Goal: Information Seeking & Learning: Learn about a topic

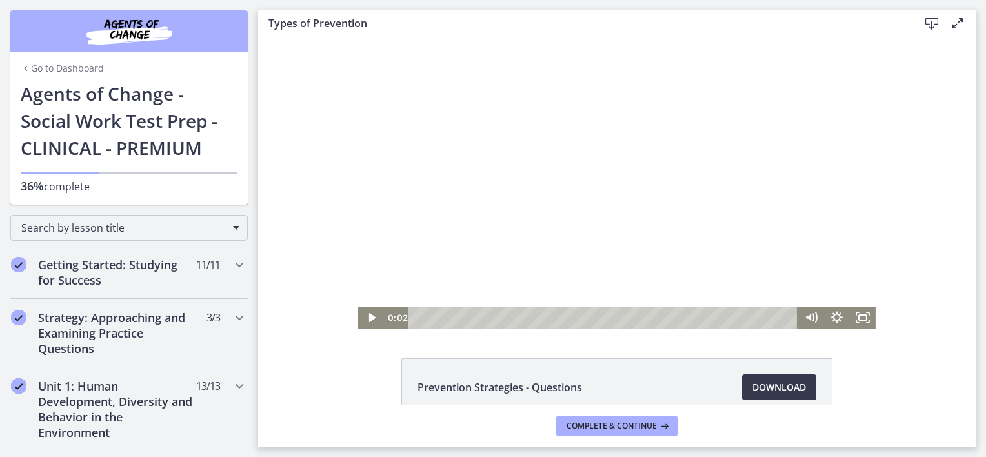
scroll to position [646, 0]
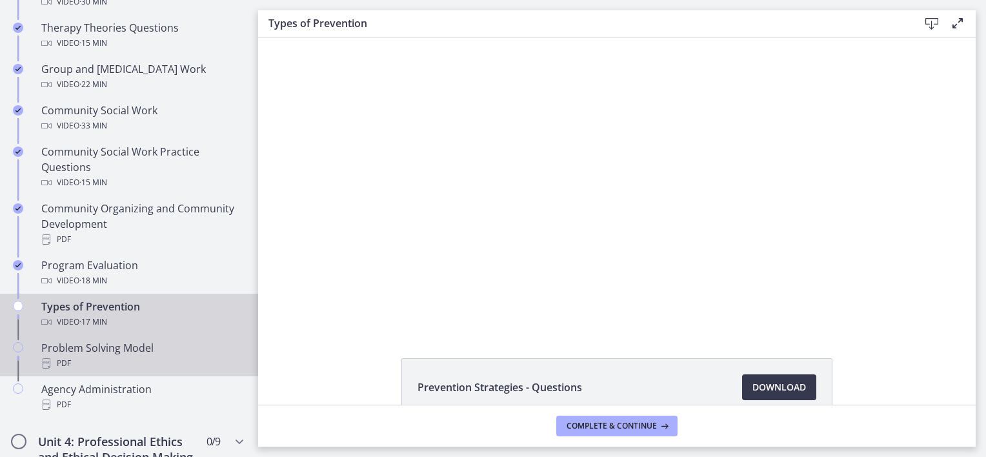
click at [127, 352] on div "Problem Solving Model PDF" at bounding box center [141, 355] width 201 height 31
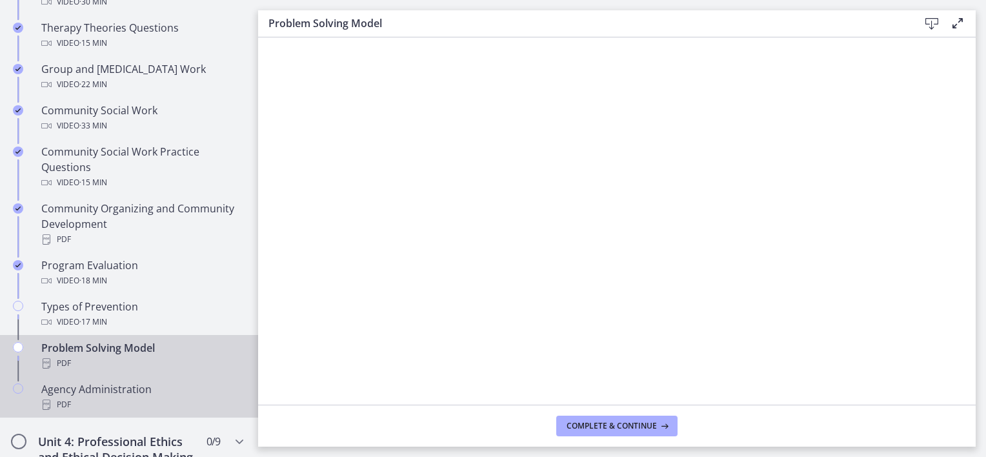
click at [119, 391] on div "Agency Administration PDF" at bounding box center [141, 397] width 201 height 31
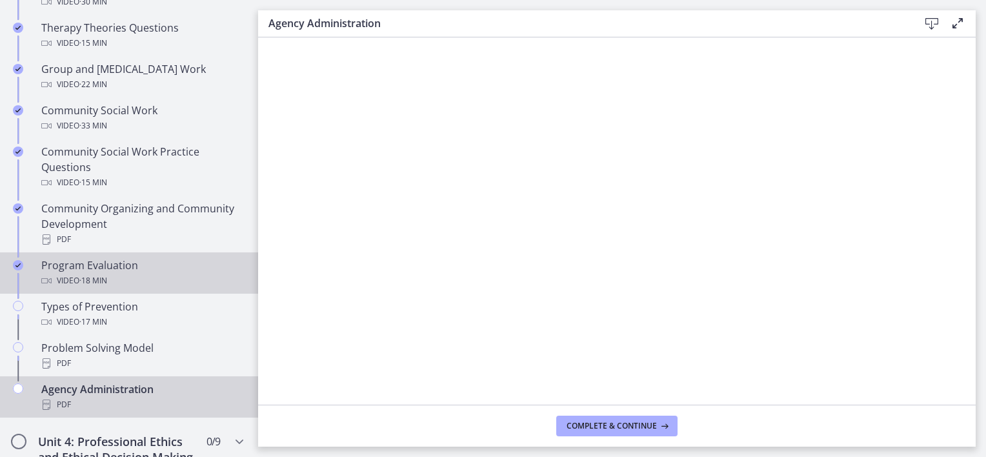
scroll to position [904, 0]
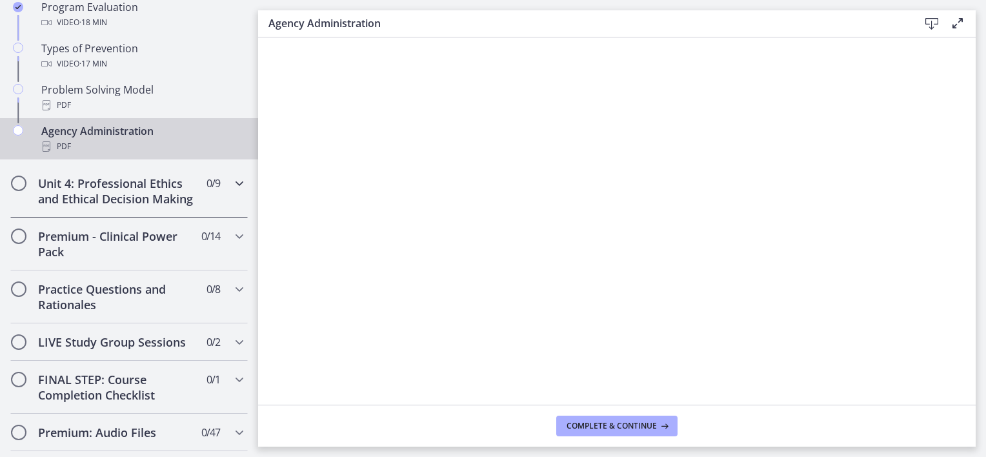
click at [124, 194] on h2 "Unit 4: Professional Ethics and Ethical Decision Making" at bounding box center [117, 191] width 158 height 31
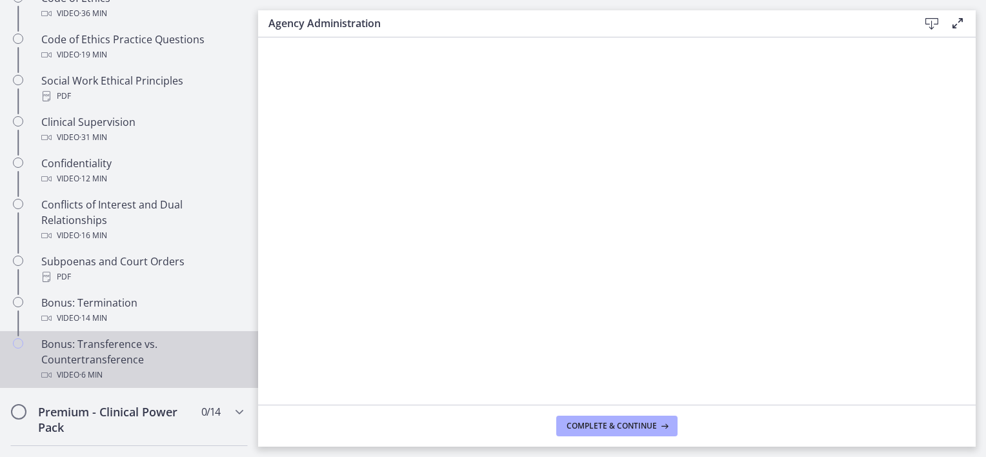
scroll to position [452, 0]
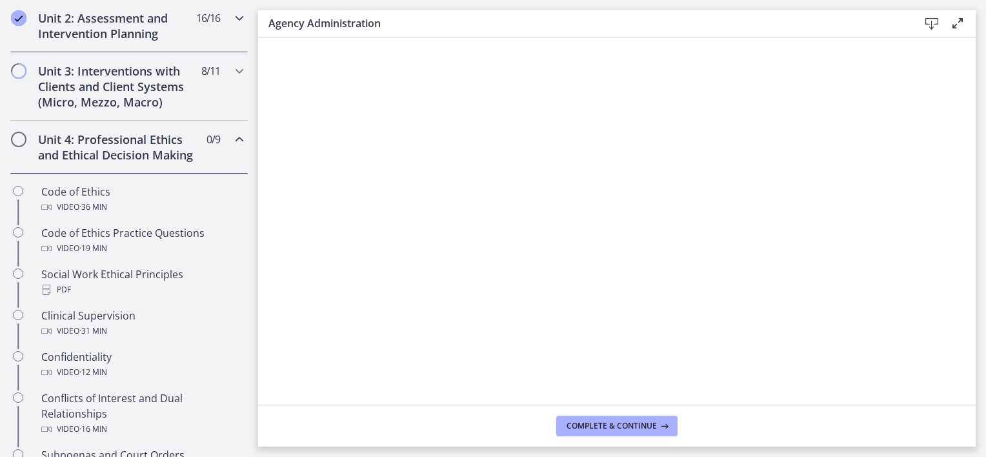
click at [124, 21] on h2 "Unit 2: Assessment and Intervention Planning" at bounding box center [117, 25] width 158 height 31
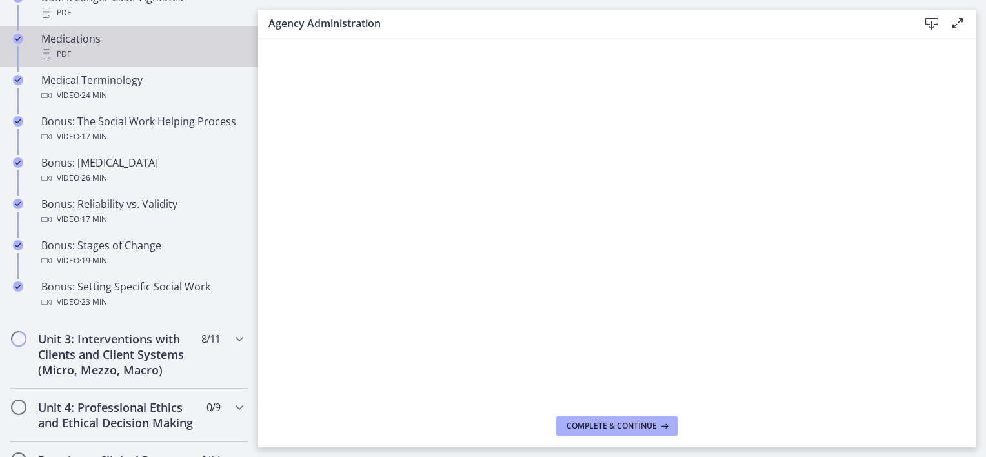
scroll to position [1033, 0]
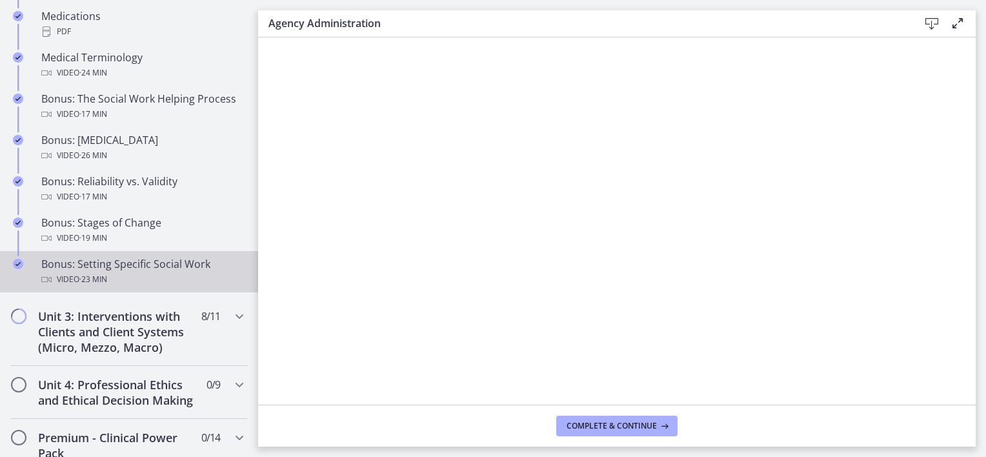
click at [161, 287] on div "Video · 23 min" at bounding box center [141, 279] width 201 height 15
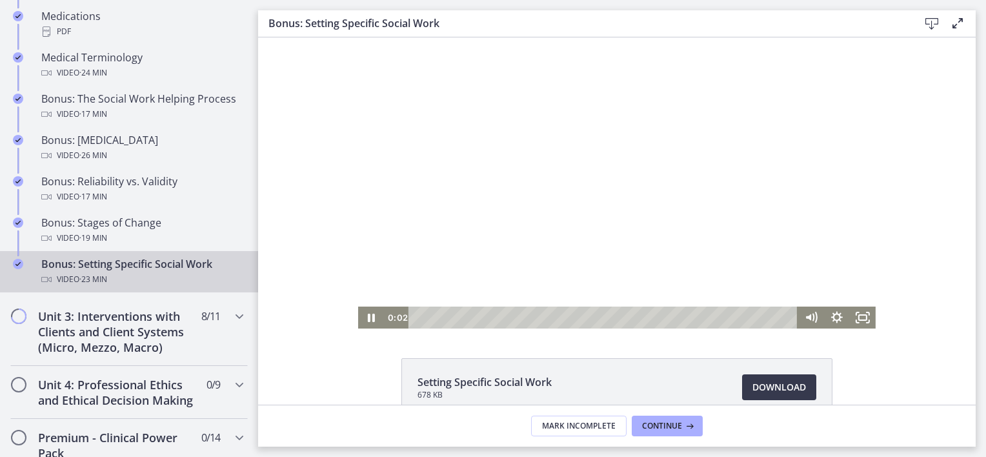
click at [552, 213] on div at bounding box center [617, 182] width 518 height 291
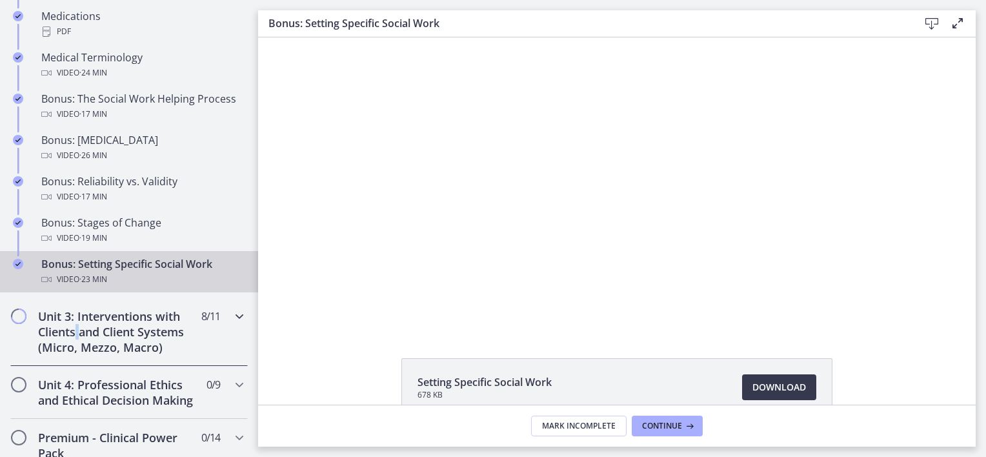
click at [77, 345] on h2 "Unit 3: Interventions with Clients and Client Systems (Micro, Mezzo, Macro)" at bounding box center [117, 332] width 158 height 46
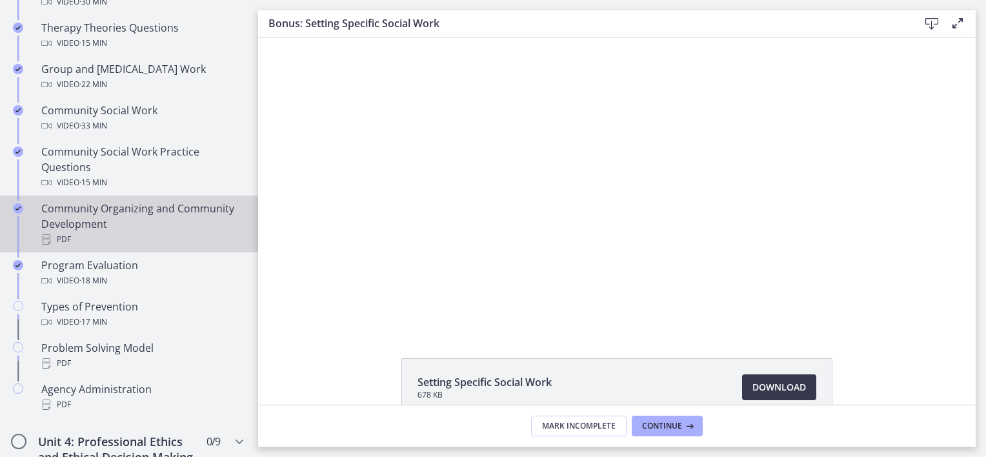
scroll to position [646, 0]
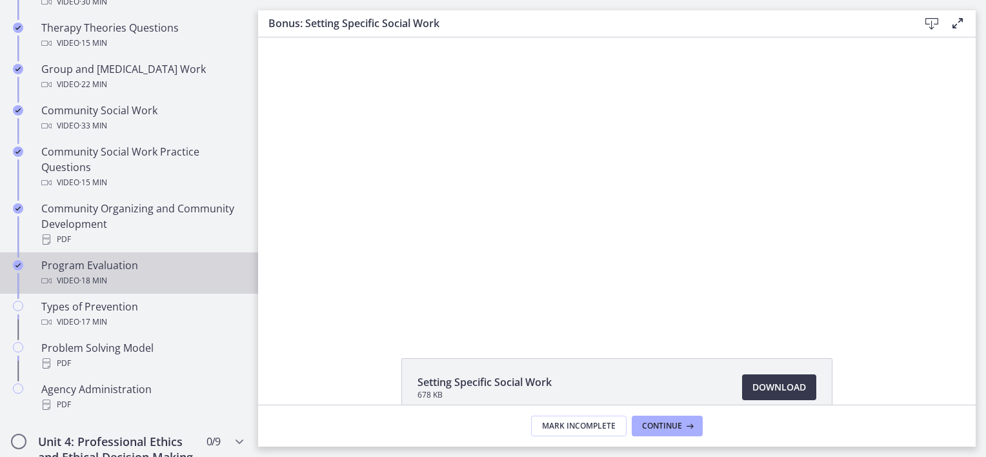
click at [92, 273] on span "· 18 min" at bounding box center [93, 280] width 28 height 15
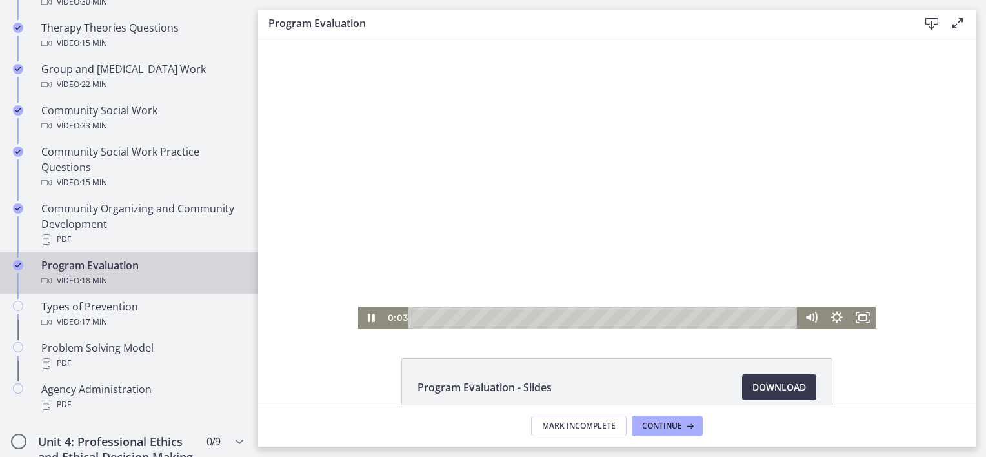
click at [688, 217] on div at bounding box center [617, 182] width 518 height 291
